Goal: Navigation & Orientation: Find specific page/section

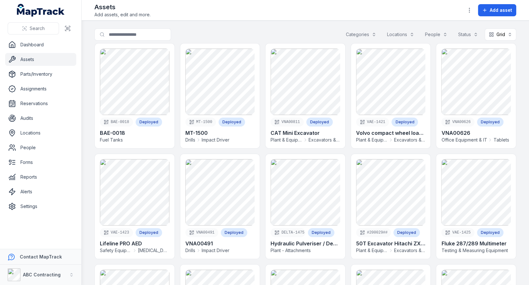
click at [279, 41] on div "Search for assets Categories Locations People Status Grid ****" at bounding box center [305, 35] width 422 height 15
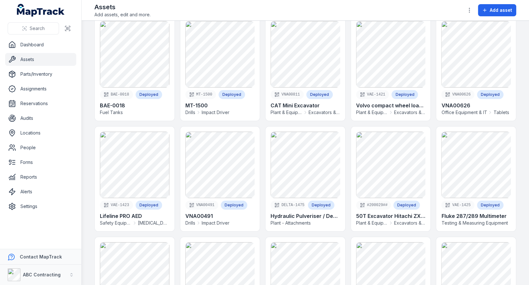
scroll to position [33, 0]
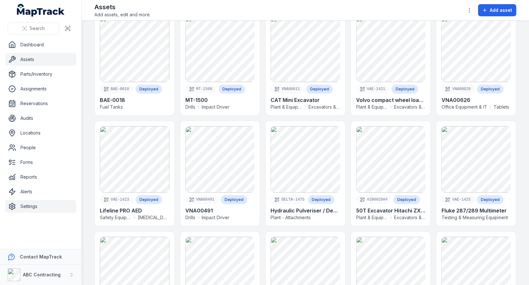
click at [33, 205] on link "Settings" at bounding box center [40, 206] width 71 height 13
click at [91, 131] on main "Search for assets Categories Locations People Status Grid **** BAE-0018 Deploye…" at bounding box center [305, 153] width 447 height 264
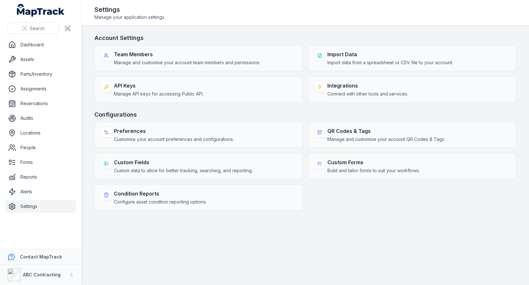
click at [92, 81] on main "Account Settings Team Members Manage and customise your account team members an…" at bounding box center [305, 155] width 447 height 259
click at [44, 192] on link "Alerts" at bounding box center [40, 191] width 71 height 13
click at [39, 192] on link "Alerts" at bounding box center [40, 191] width 71 height 13
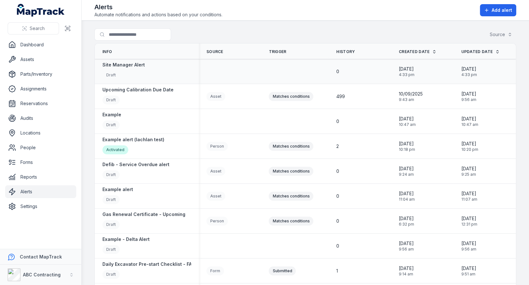
click at [235, 82] on td at bounding box center [230, 71] width 63 height 25
click at [38, 57] on link "Assets" at bounding box center [40, 59] width 71 height 13
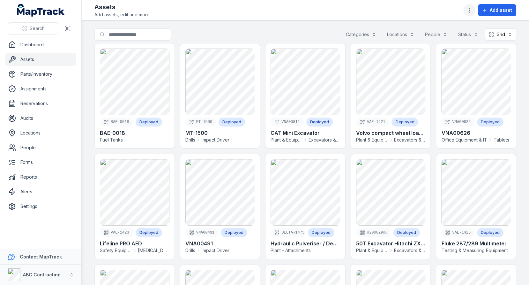
click at [466, 10] on button "button" at bounding box center [469, 10] width 12 height 12
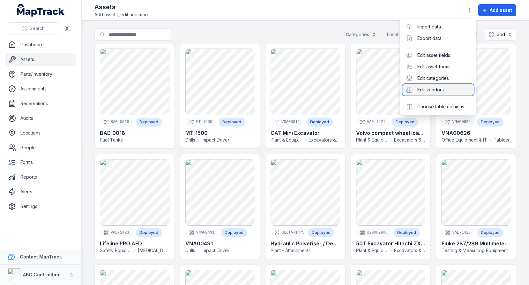
click at [437, 91] on div "Edit vendors" at bounding box center [437, 89] width 71 height 11
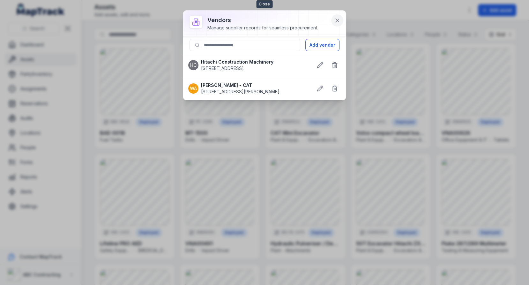
click at [337, 24] on button at bounding box center [337, 20] width 12 height 12
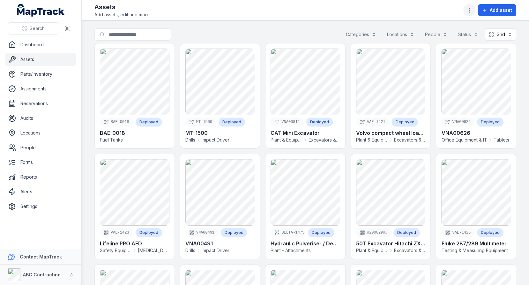
click at [470, 12] on circle "button" at bounding box center [469, 12] width 1 height 1
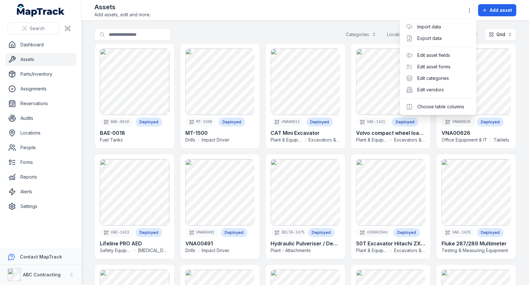
click at [35, 273] on div "Search Dashboard Assets Parts/Inventory Assignments Reservations Audits Locatio…" at bounding box center [264, 142] width 529 height 285
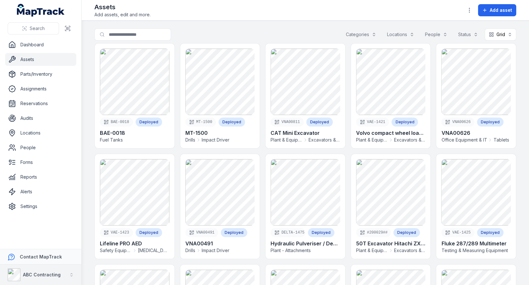
click at [42, 273] on strong "ABC Contracting" at bounding box center [42, 274] width 38 height 5
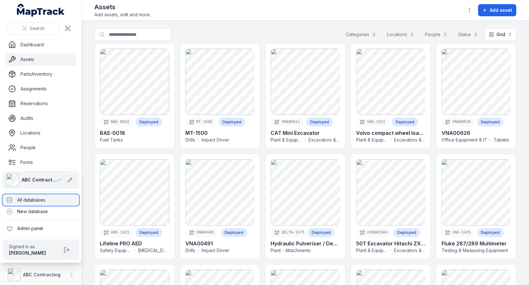
click at [58, 200] on div "All databases" at bounding box center [41, 199] width 77 height 11
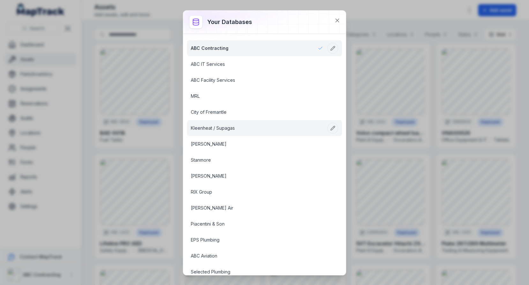
scroll to position [154, 0]
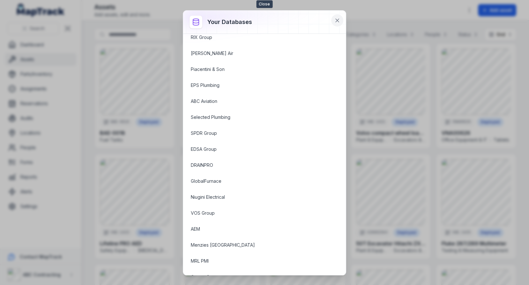
click at [338, 23] on button at bounding box center [337, 20] width 12 height 12
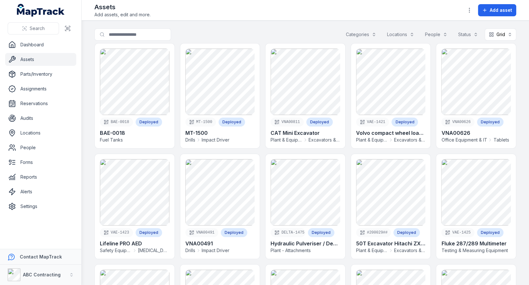
click at [49, 268] on button "ABC Contracting" at bounding box center [40, 274] width 81 height 20
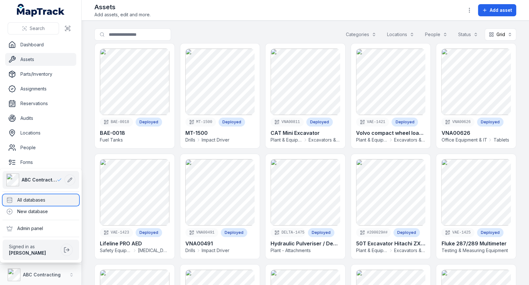
click at [60, 201] on div "All databases" at bounding box center [41, 199] width 77 height 11
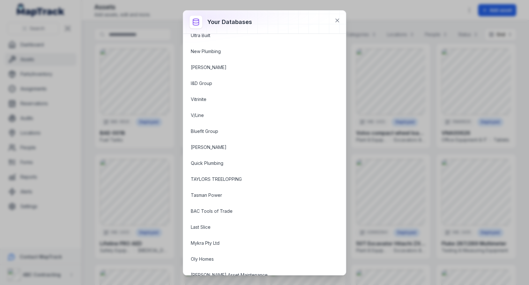
scroll to position [852, 0]
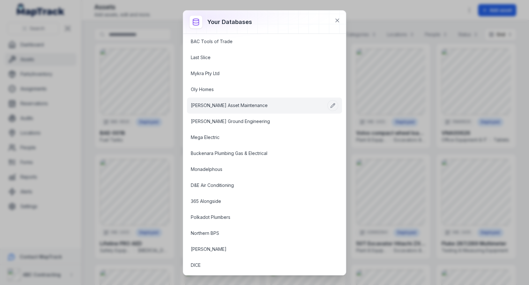
click at [260, 102] on link "[PERSON_NAME] Asset Maintenance" at bounding box center [257, 105] width 132 height 6
